Goal: Understand process/instructions: Learn how to perform a task or action

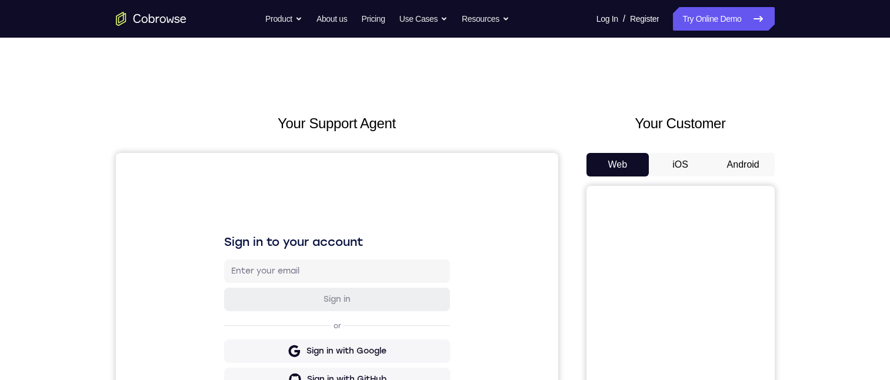
scroll to position [103, 0]
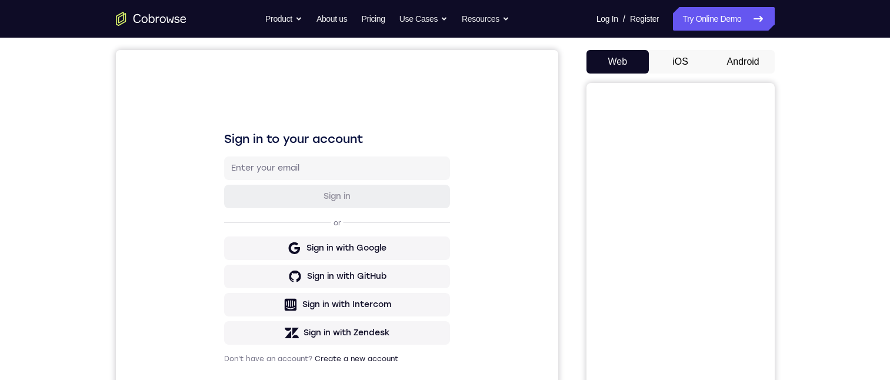
click at [757, 61] on button "Android" at bounding box center [743, 62] width 63 height 24
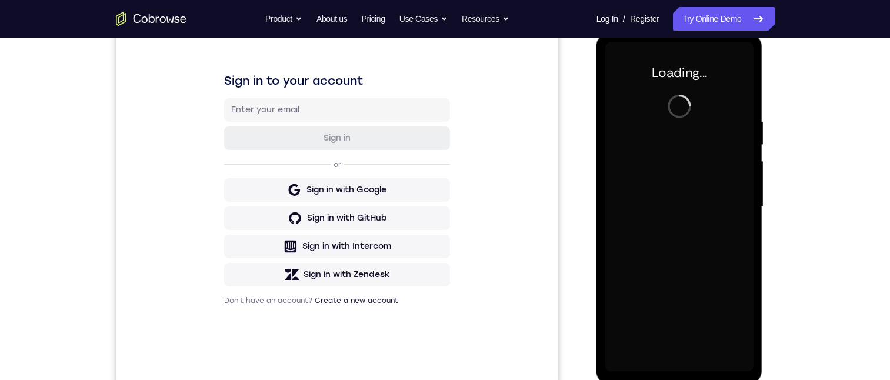
scroll to position [0, 0]
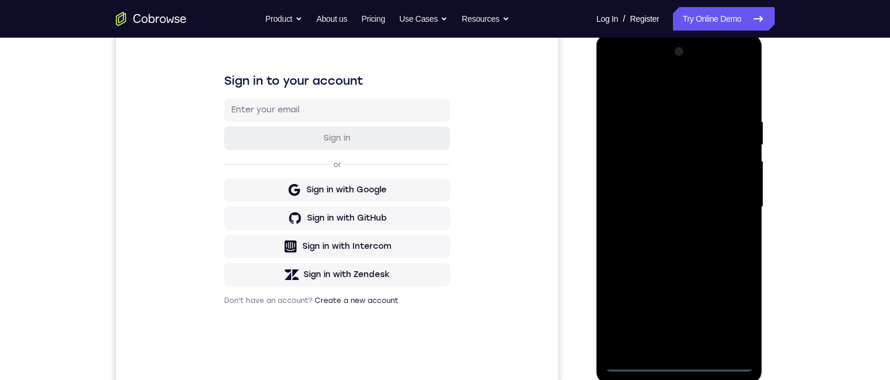
click at [682, 358] on div at bounding box center [679, 206] width 148 height 329
click at [682, 364] on div at bounding box center [679, 206] width 148 height 329
drag, startPoint x: 1485, startPoint y: 162, endPoint x: 735, endPoint y: 312, distance: 764.7
click at [735, 312] on div at bounding box center [679, 206] width 148 height 329
click at [646, 95] on div at bounding box center [679, 206] width 148 height 329
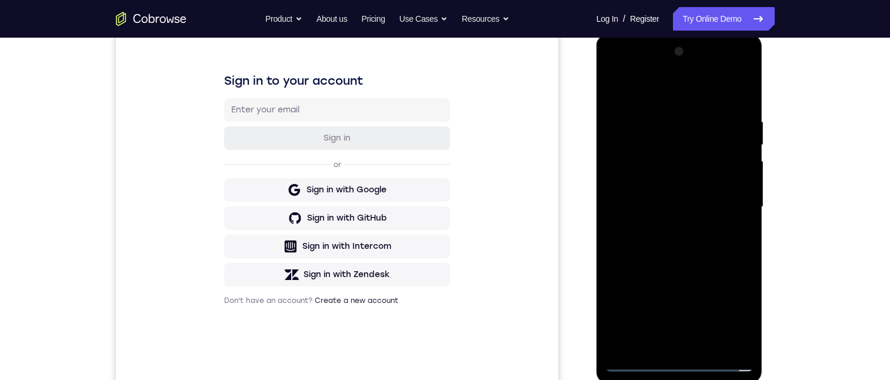
click at [620, 69] on div at bounding box center [679, 206] width 148 height 329
click at [729, 206] on div at bounding box center [679, 206] width 148 height 329
click at [670, 231] on div at bounding box center [679, 206] width 148 height 329
click at [648, 199] on div at bounding box center [679, 206] width 148 height 329
click at [630, 198] on div at bounding box center [679, 206] width 148 height 329
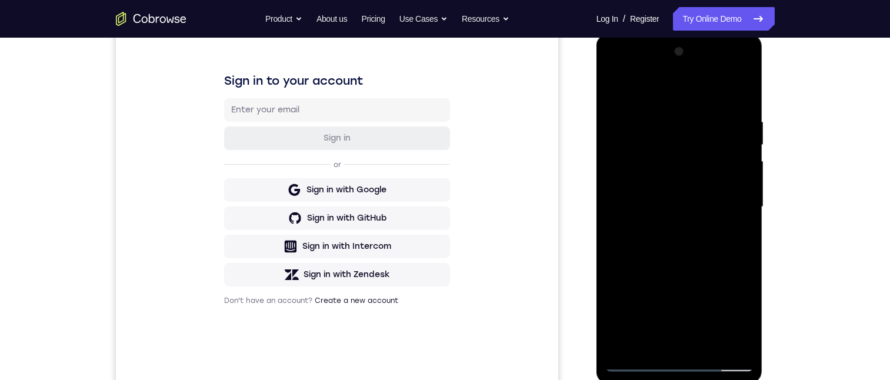
click at [633, 175] on div at bounding box center [679, 206] width 148 height 329
click at [634, 186] on div at bounding box center [679, 206] width 148 height 329
click at [680, 216] on div at bounding box center [679, 206] width 148 height 329
click at [684, 208] on div at bounding box center [679, 206] width 148 height 329
click at [687, 242] on div at bounding box center [679, 206] width 148 height 329
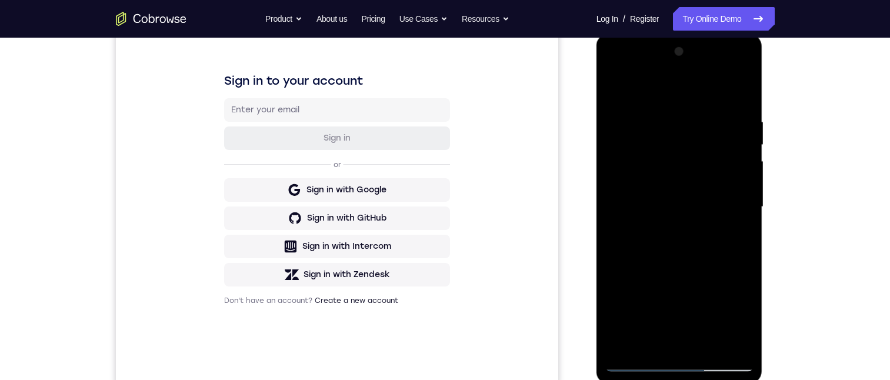
click at [686, 271] on div at bounding box center [679, 206] width 148 height 329
drag, startPoint x: 659, startPoint y: 176, endPoint x: 701, endPoint y: 173, distance: 41.8
click at [701, 173] on div at bounding box center [679, 206] width 148 height 329
click at [729, 89] on div at bounding box center [679, 206] width 148 height 329
click at [679, 176] on div at bounding box center [679, 206] width 148 height 329
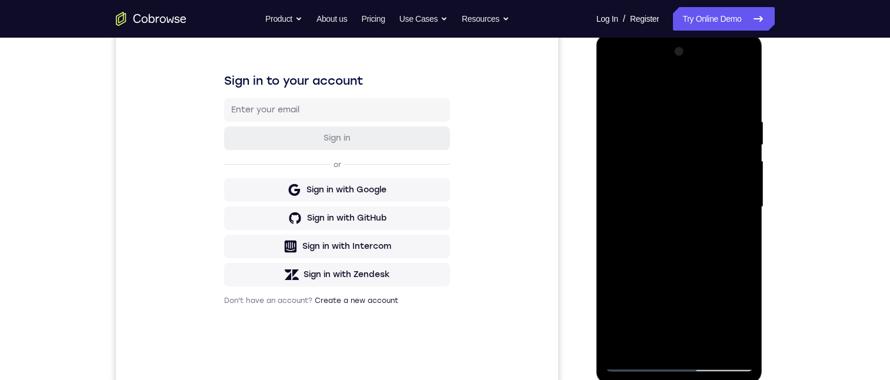
click at [679, 176] on div at bounding box center [679, 206] width 148 height 329
click at [610, 88] on div at bounding box center [679, 206] width 148 height 329
click at [616, 91] on div at bounding box center [679, 206] width 148 height 329
